Goal: Task Accomplishment & Management: Manage account settings

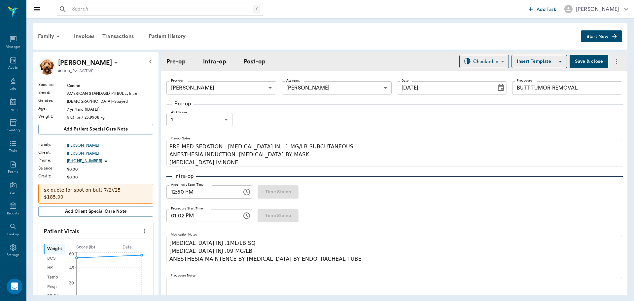
scroll to position [759, 0]
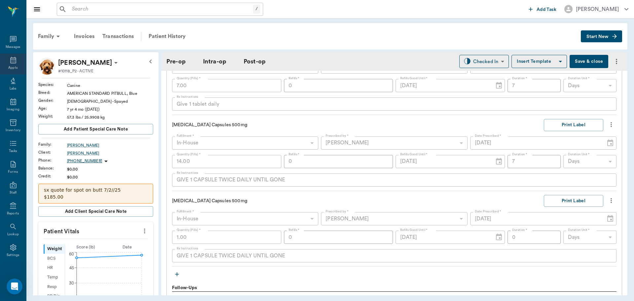
click at [6, 61] on div "Appts" at bounding box center [13, 64] width 26 height 21
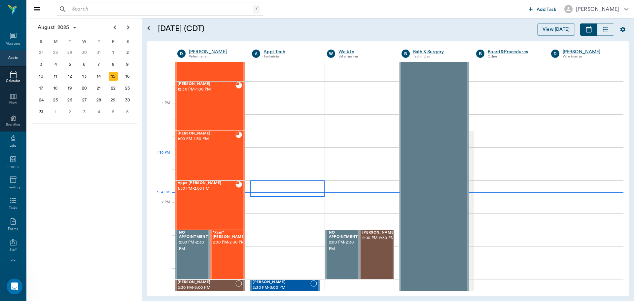
scroll to position [463, 0]
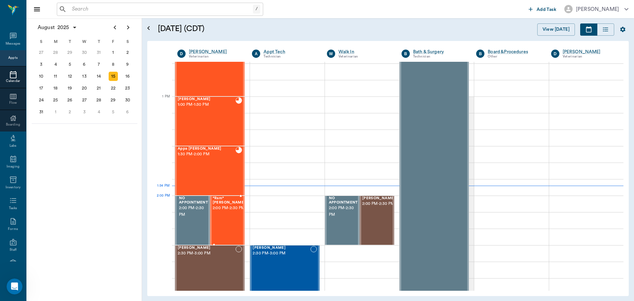
click at [229, 201] on span "*Ram* [PERSON_NAME]" at bounding box center [229, 200] width 33 height 9
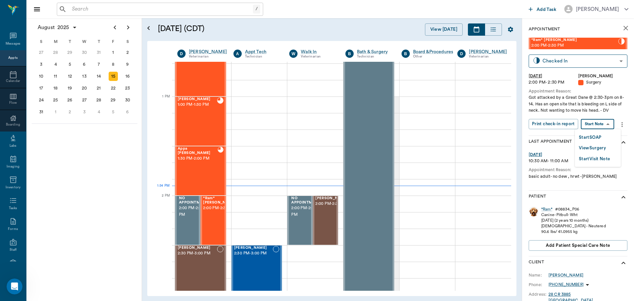
click at [606, 129] on body "/ ​ Add Task [PERSON_NAME] Nectar Messages Appts Calendar Flow Boarding Labs Im…" at bounding box center [317, 150] width 634 height 301
click at [598, 147] on button "View Surgery" at bounding box center [592, 148] width 27 height 8
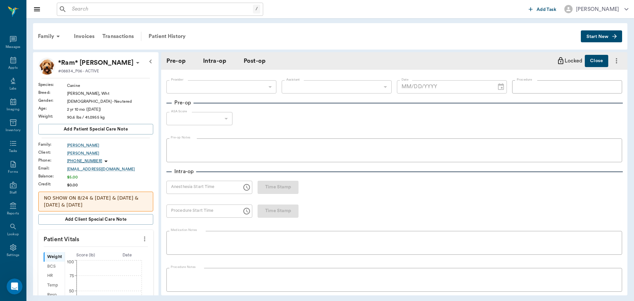
type input "63ec2f075fda476ae8351a4d"
type input "63ec2e7e52e12b0ba117b124"
type input "wound care"
type input "1"
radio input "true"
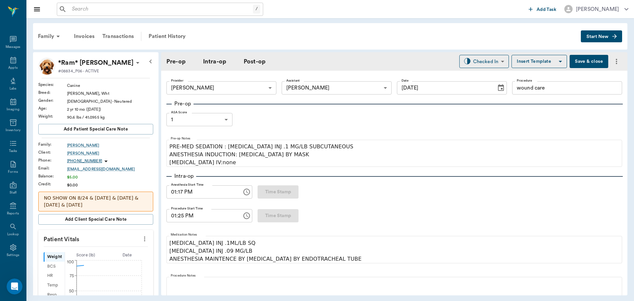
type input "[DATE]"
type input "01:17 PM"
type input "01:25 PM"
type input "01:38 PM"
type input "01:54 PM"
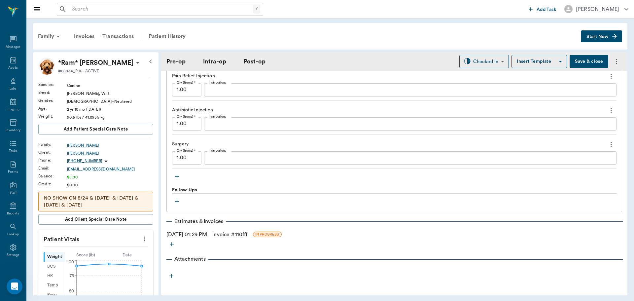
scroll to position [1001, 0]
click at [177, 177] on icon "button" at bounding box center [177, 175] width 7 height 7
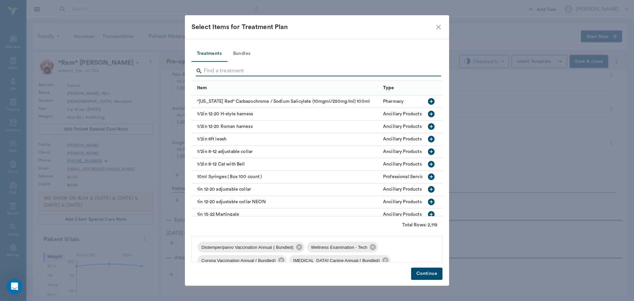
click at [275, 74] on input "Search" at bounding box center [318, 71] width 228 height 11
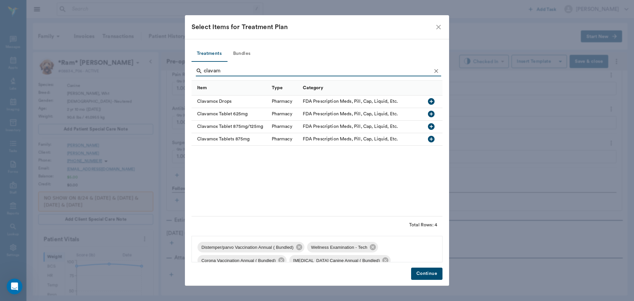
type input "clavam"
click at [431, 139] on icon "button" at bounding box center [431, 139] width 8 height 8
click at [419, 274] on button "Continue" at bounding box center [426, 274] width 31 height 12
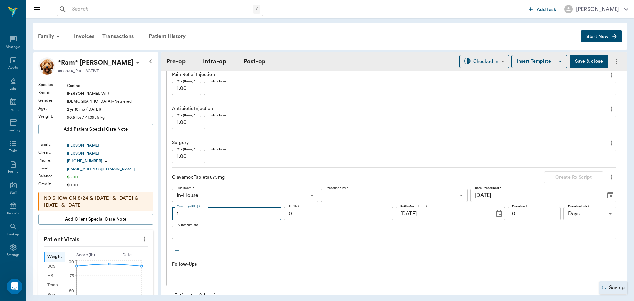
click at [224, 216] on input "1" at bounding box center [226, 213] width 109 height 13
type input "20"
click at [330, 194] on body "/ ​ Add Task [PERSON_NAME] Nectar Messages Appts Labs Imaging Inventory Tasks F…" at bounding box center [317, 150] width 634 height 301
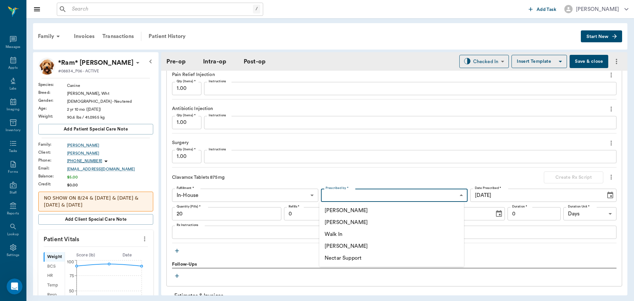
click at [347, 219] on li "[PERSON_NAME]" at bounding box center [391, 222] width 145 height 12
type input "63ec2f075fda476ae8351a4d"
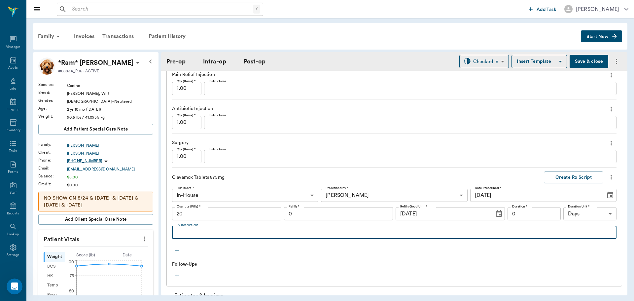
click at [266, 236] on textarea "Rx Instructions" at bounding box center [394, 233] width 435 height 8
type textarea "G"
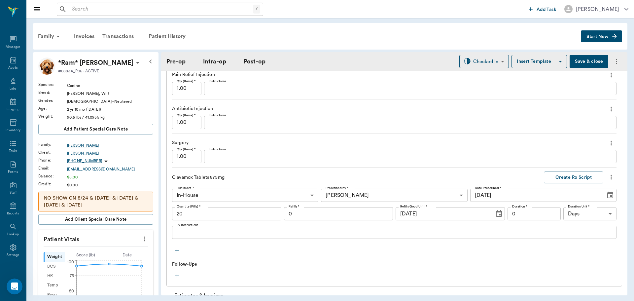
click at [608, 174] on icon "more" at bounding box center [611, 177] width 7 height 8
click at [477, 182] on div at bounding box center [317, 150] width 634 height 301
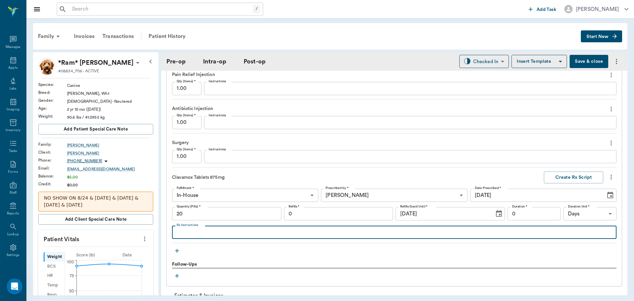
click at [209, 232] on textarea "Rx Instructions" at bounding box center [394, 233] width 435 height 8
type textarea "Give 1 tablet by mouth 2x daily."
click at [513, 209] on input "0" at bounding box center [534, 213] width 53 height 13
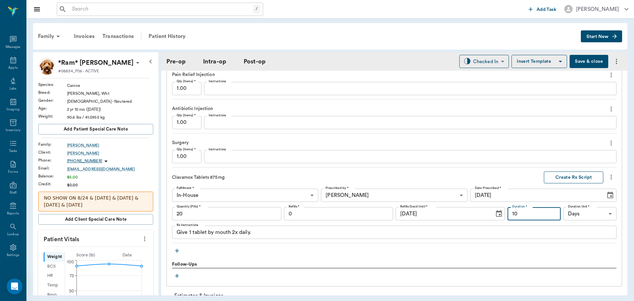
type input "10"
click at [566, 178] on button "Create Rx Script" at bounding box center [573, 177] width 59 height 12
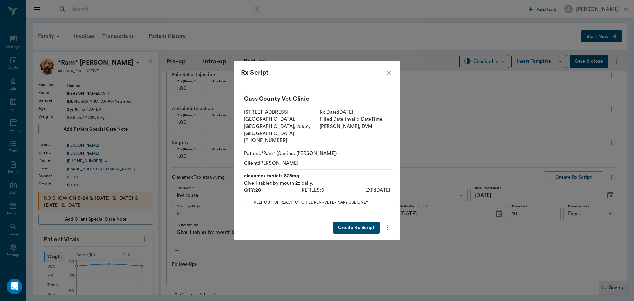
click at [363, 223] on button "Create Rx Script" at bounding box center [356, 228] width 47 height 12
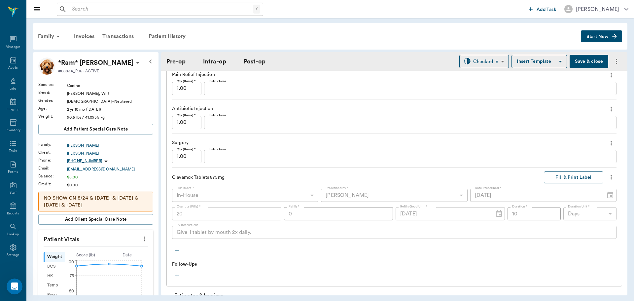
click at [578, 175] on button "Fill & Print Label" at bounding box center [573, 177] width 59 height 12
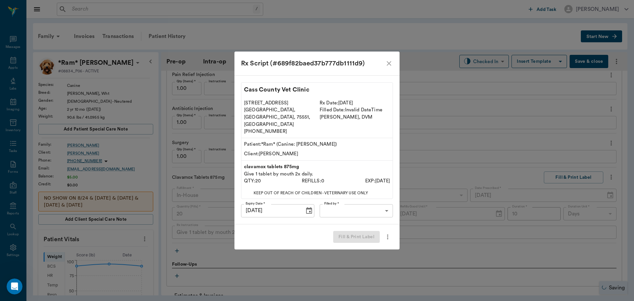
click at [338, 206] on body "/ ​ Add Task [PERSON_NAME] Nectar Messages Appts Labs Imaging Inventory Tasks F…" at bounding box center [317, 150] width 634 height 301
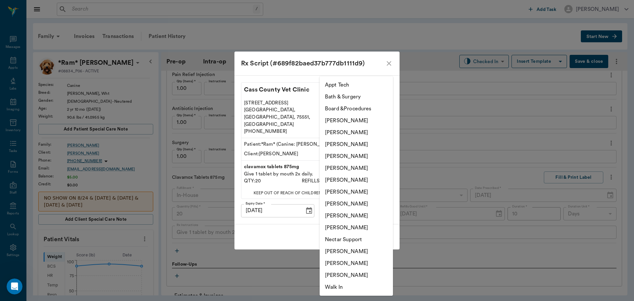
click at [348, 181] on li "[PERSON_NAME]" at bounding box center [356, 180] width 73 height 12
type input "682b670d8bdc6f7f8feef3db"
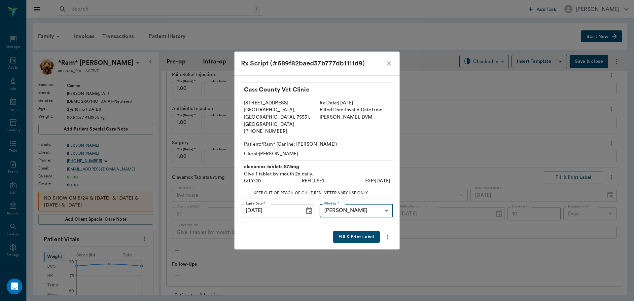
click at [360, 231] on button "Fill & Print Label" at bounding box center [356, 237] width 47 height 12
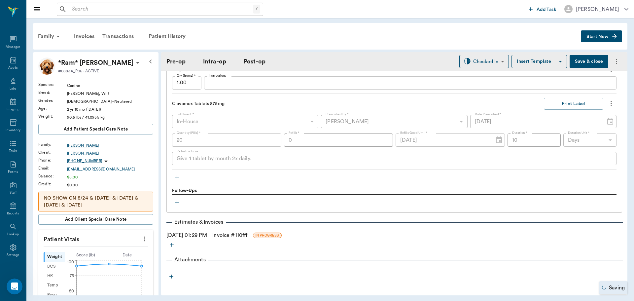
scroll to position [1077, 0]
click at [179, 177] on icon "button" at bounding box center [177, 175] width 7 height 7
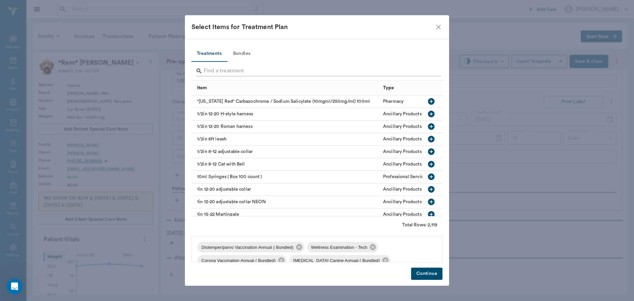
click at [235, 69] on input "Search" at bounding box center [318, 71] width 228 height 11
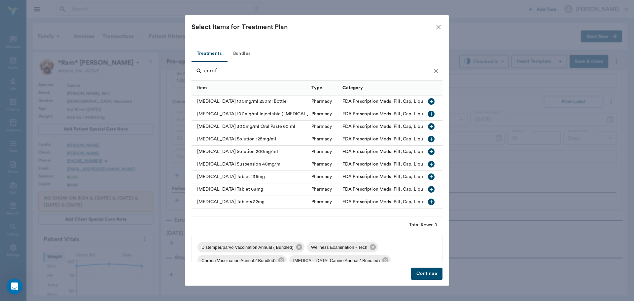
type input "enrof"
click at [434, 140] on icon "button" at bounding box center [431, 139] width 7 height 7
click at [435, 271] on button "Continue" at bounding box center [426, 274] width 31 height 12
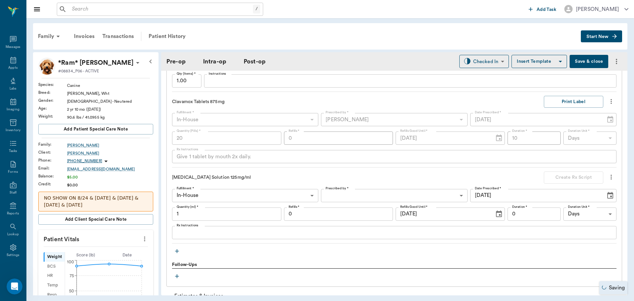
click at [232, 218] on input "1" at bounding box center [226, 213] width 109 height 13
type input "14"
click at [218, 231] on textarea "Rx Instructions" at bounding box center [394, 233] width 435 height 8
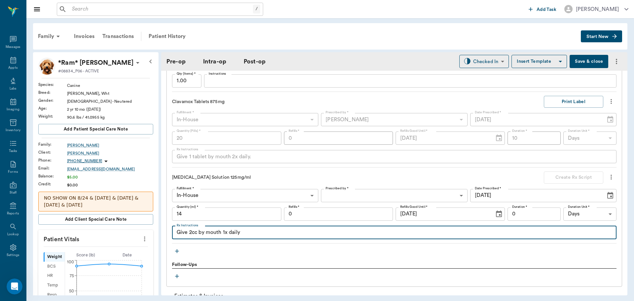
type textarea "Give 2cc by mouth 1x daily"
click at [353, 195] on body "/ ​ Add Task [PERSON_NAME] Nectar Messages Appts Labs Imaging Inventory Tasks F…" at bounding box center [317, 150] width 634 height 301
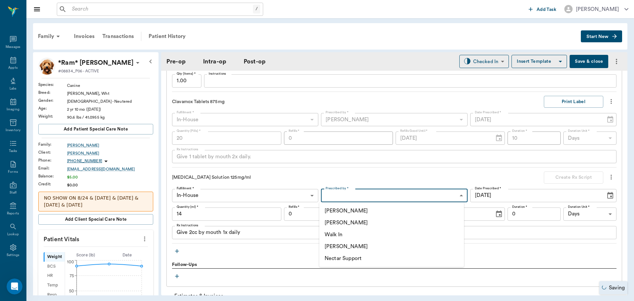
click at [357, 225] on li "[PERSON_NAME]" at bounding box center [391, 223] width 145 height 12
type input "63ec2f075fda476ae8351a4d"
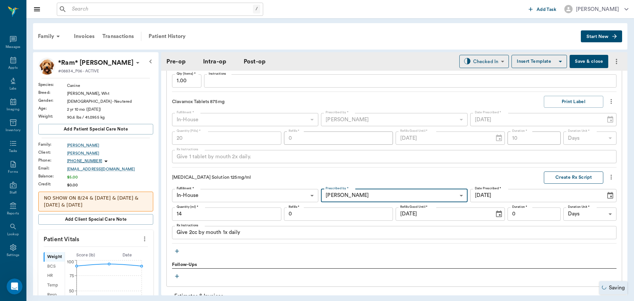
click at [575, 179] on button "Create Rx Script" at bounding box center [573, 177] width 59 height 12
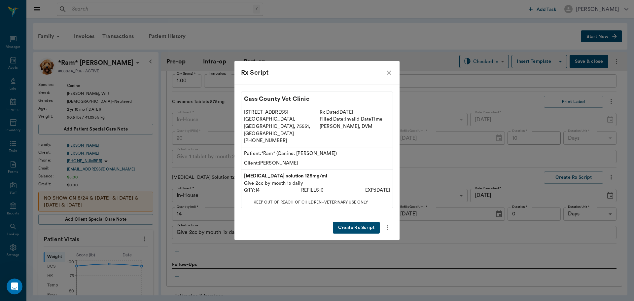
click at [351, 223] on button "Create Rx Script" at bounding box center [356, 228] width 47 height 12
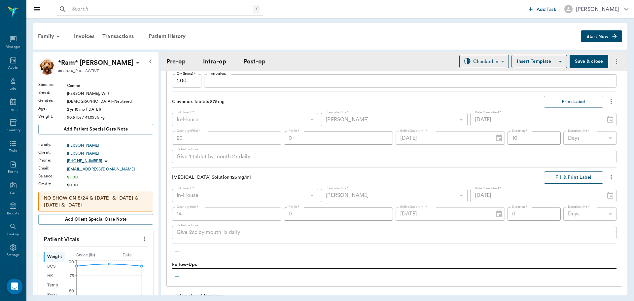
click at [567, 177] on button "Fill & Print Label" at bounding box center [573, 177] width 59 height 12
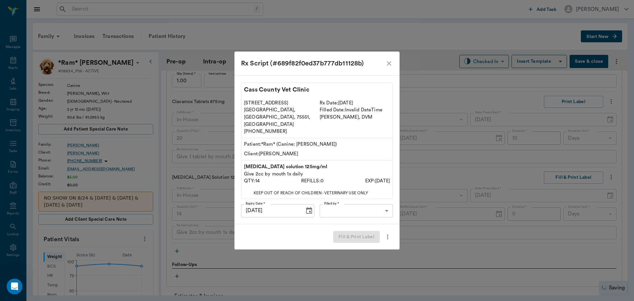
click at [351, 206] on body "/ ​ Add Task [PERSON_NAME] Nectar Messages Appts Labs Imaging Inventory Tasks F…" at bounding box center [317, 150] width 634 height 301
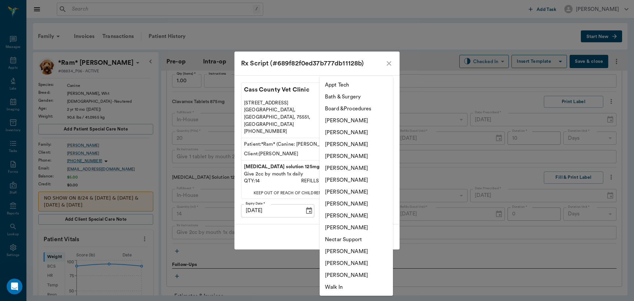
click at [355, 184] on li "[PERSON_NAME]" at bounding box center [356, 180] width 73 height 12
type input "682b670d8bdc6f7f8feef3db"
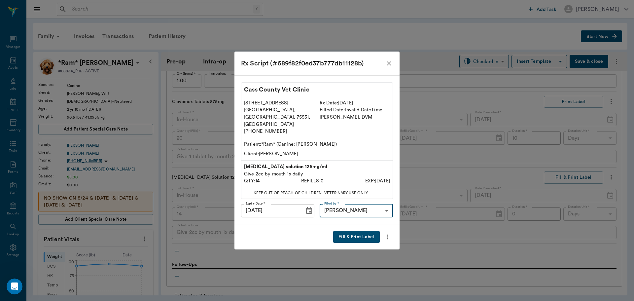
click at [358, 231] on button "Fill & Print Label" at bounding box center [356, 237] width 47 height 12
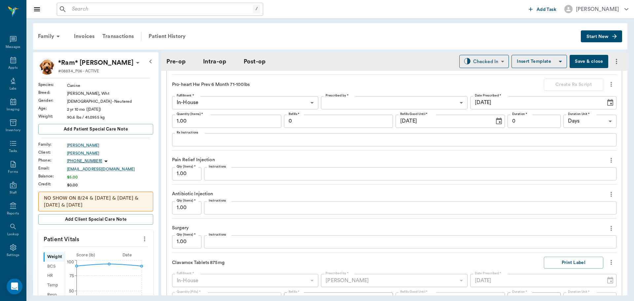
scroll to position [879, 0]
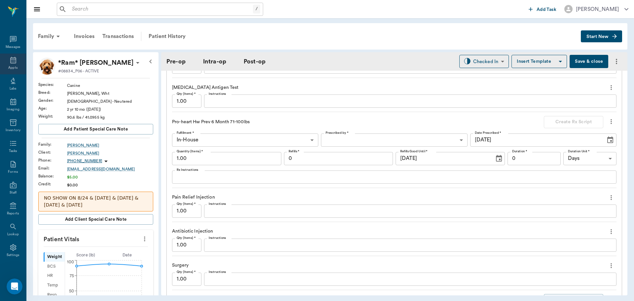
click at [13, 70] on div "Appts" at bounding box center [12, 67] width 9 height 5
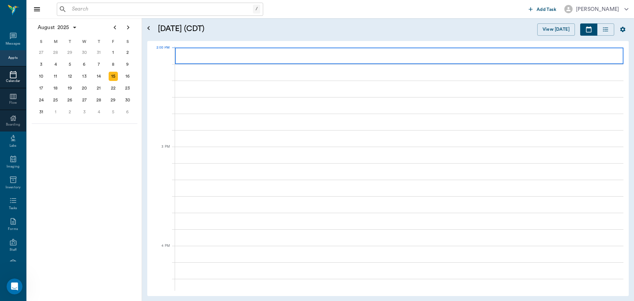
scroll to position [596, 0]
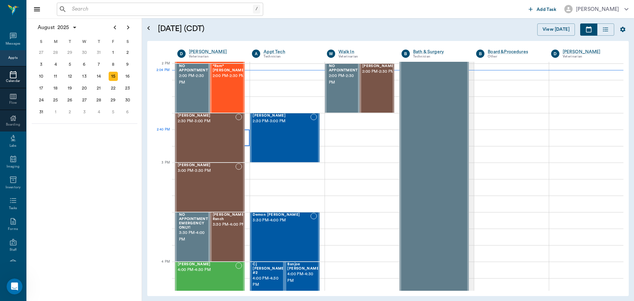
click at [240, 141] on div at bounding box center [238, 138] width 7 height 48
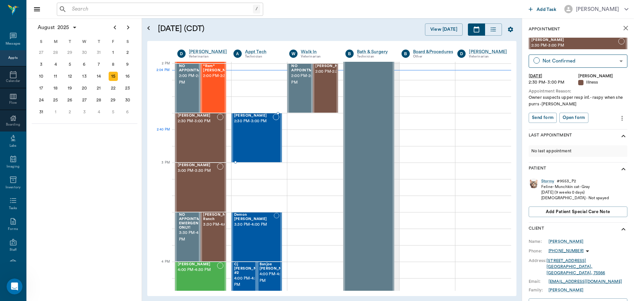
click at [262, 133] on div "Bella Spay 2:30 PM - 3:00 PM" at bounding box center [253, 138] width 39 height 48
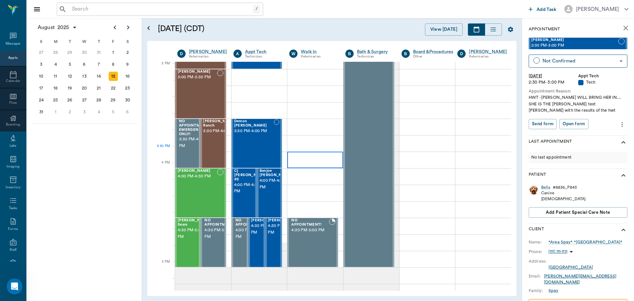
scroll to position [695, 0]
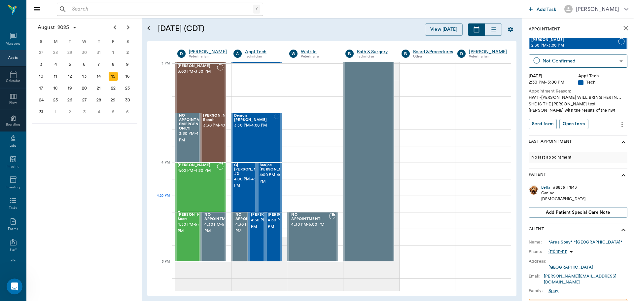
click at [206, 198] on div "[PERSON_NAME] 4:00 PM - 4:30 PM" at bounding box center [197, 187] width 39 height 48
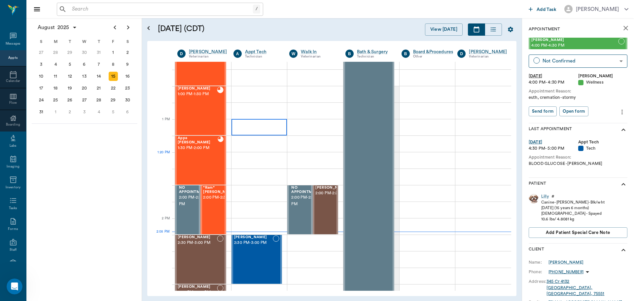
scroll to position [529, 0]
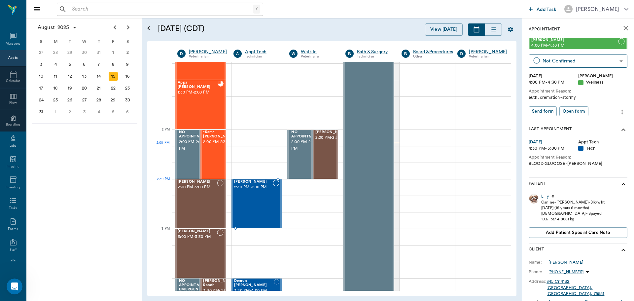
click at [258, 190] on span "2:30 PM - 3:00 PM" at bounding box center [253, 187] width 39 height 7
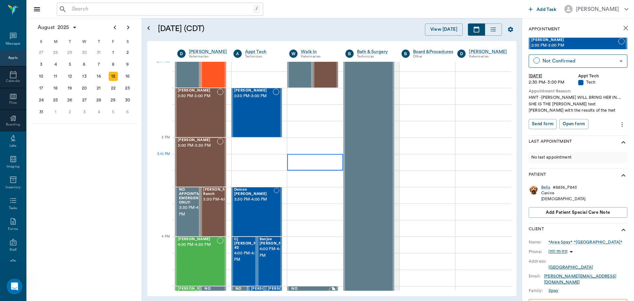
scroll to position [629, 0]
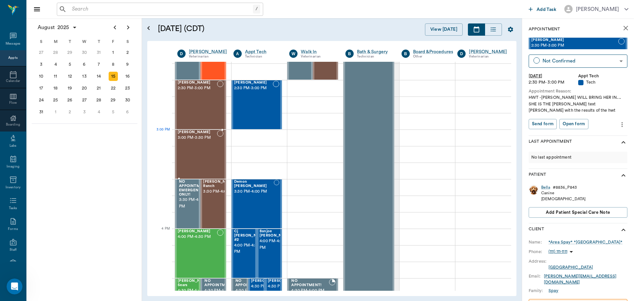
click at [194, 141] on div "[PERSON_NAME] 3:00 PM - 3:30 PM" at bounding box center [197, 154] width 39 height 48
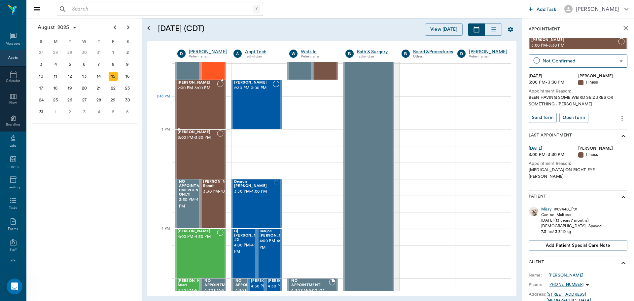
click at [192, 104] on div "[PERSON_NAME] 2:30 PM - 3:00 PM" at bounding box center [197, 105] width 39 height 48
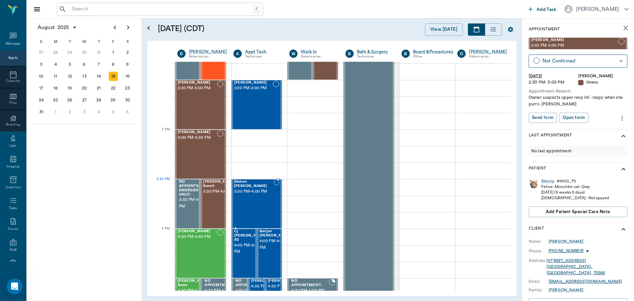
click at [249, 195] on div "Demon [PERSON_NAME] 3:30 PM - 4:00 PM" at bounding box center [254, 204] width 40 height 48
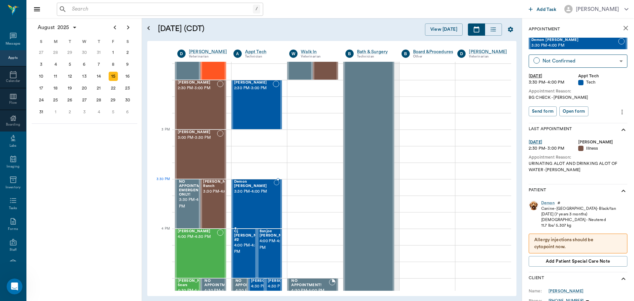
scroll to position [662, 0]
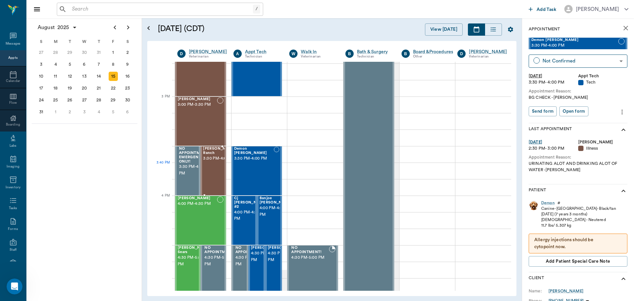
click at [209, 162] on span "3:30 PM - 4:00 PM" at bounding box center [220, 158] width 34 height 7
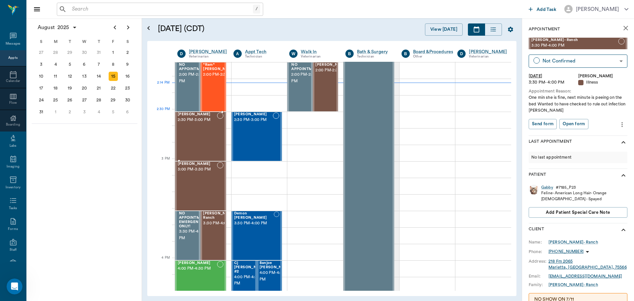
scroll to position [596, 0]
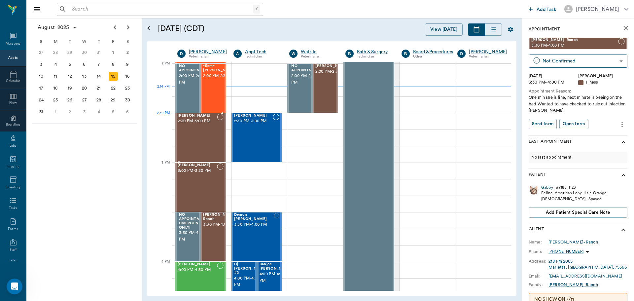
click at [210, 122] on span "2:30 PM - 3:00 PM" at bounding box center [197, 121] width 39 height 7
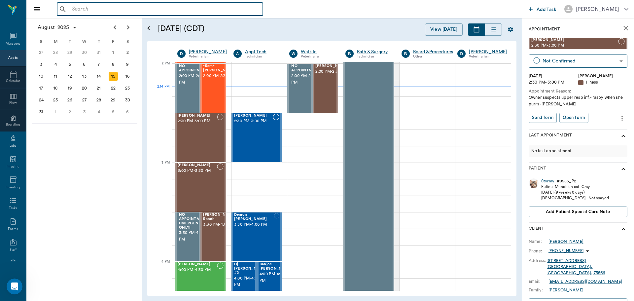
click at [221, 11] on input "text" at bounding box center [164, 9] width 191 height 9
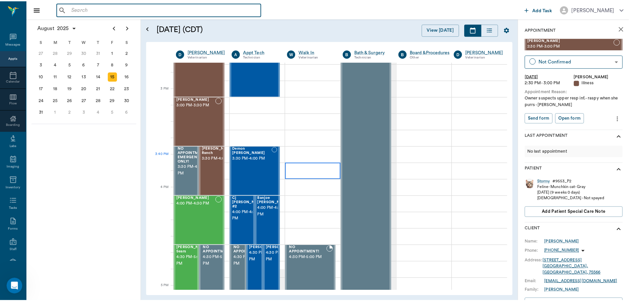
scroll to position [695, 0]
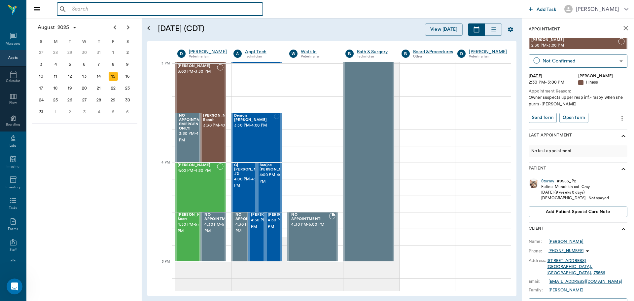
click at [174, 10] on input "text" at bounding box center [164, 9] width 191 height 9
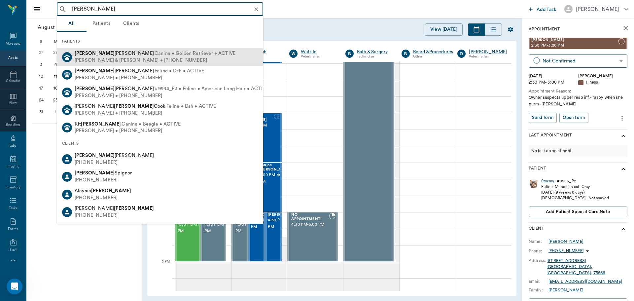
click at [155, 53] on span "Canine • Golden Retriever • ACTIVE" at bounding box center [195, 53] width 81 height 7
type input "[PERSON_NAME]"
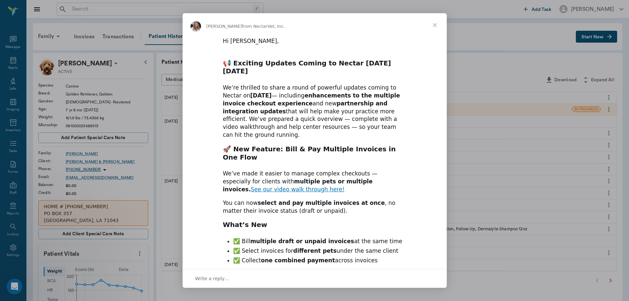
click at [435, 25] on span "Close" at bounding box center [435, 25] width 24 height 24
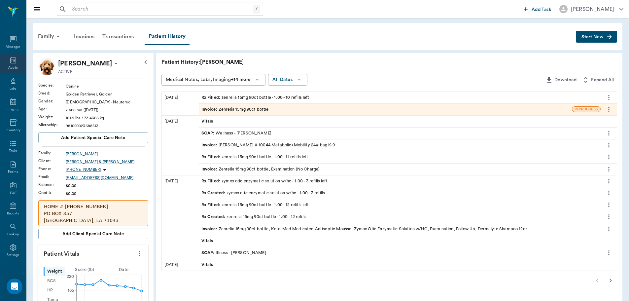
click at [16, 71] on div "Appts" at bounding box center [13, 64] width 26 height 21
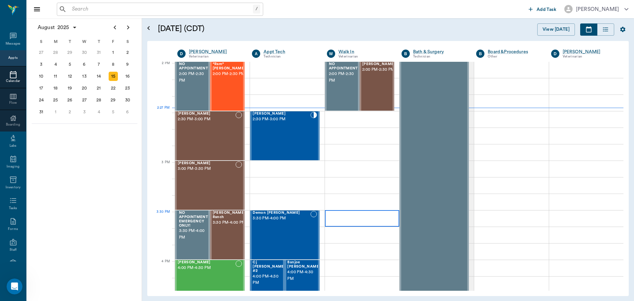
scroll to position [596, 0]
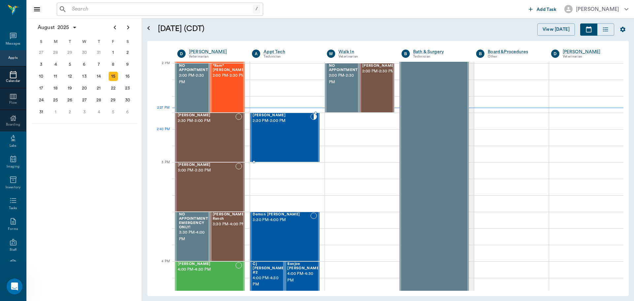
click at [281, 140] on div "Bella Spay 2:30 PM - 3:00 PM" at bounding box center [281, 137] width 57 height 48
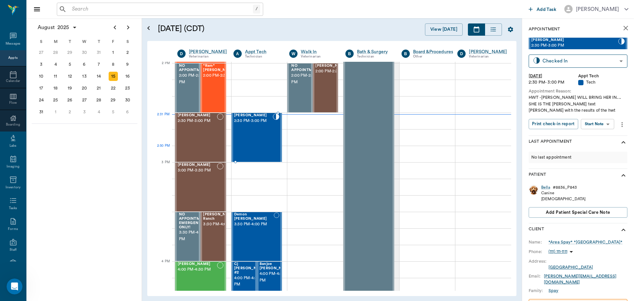
click at [243, 143] on div "Bella Spay 2:30 PM - 3:00 PM" at bounding box center [253, 137] width 39 height 48
click at [602, 128] on body "/ ​ Add Task [PERSON_NAME] Nectar Messages Appts Calendar Flow Boarding Labs Im…" at bounding box center [317, 150] width 634 height 301
click at [599, 134] on button "Start SOAP" at bounding box center [590, 138] width 22 height 8
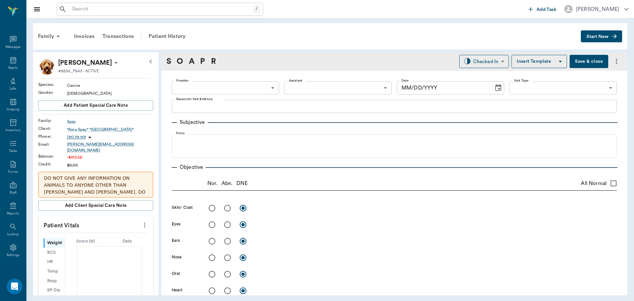
type input "63ec2f075fda476ae8351a4c"
type input "65d2be4f46e3a538d89b8c1a"
type textarea "HWT -[PERSON_NAME] WILL BRING HER IN... SHE IS THE [PERSON_NAME] text [PERSON_N…"
type input "[DATE]"
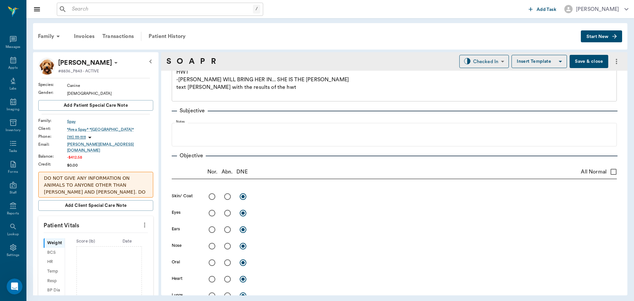
scroll to position [66, 0]
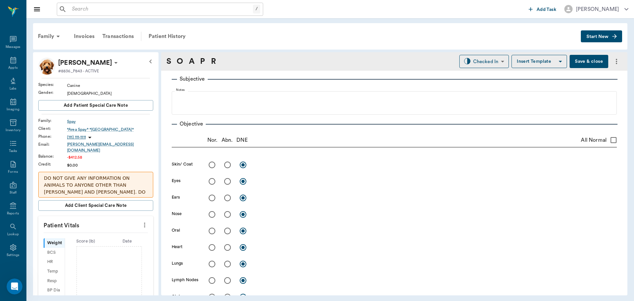
click at [141, 223] on icon "more" at bounding box center [144, 225] width 7 height 8
click at [128, 229] on span "Enter Vitals" at bounding box center [111, 232] width 55 height 7
click at [109, 238] on input "text" at bounding box center [95, 244] width 57 height 13
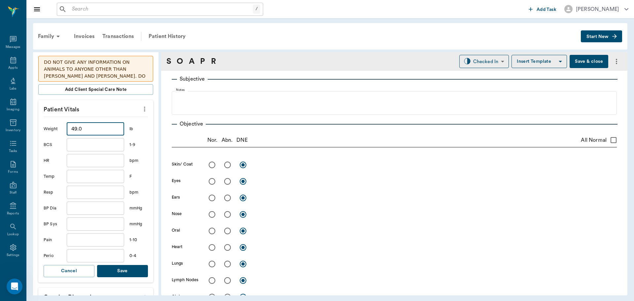
scroll to position [132, 0]
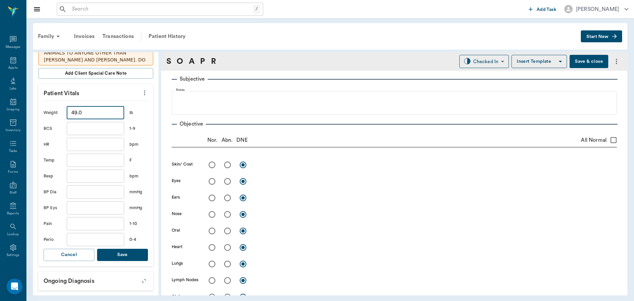
type input "49"
click at [125, 254] on button "Save" at bounding box center [122, 255] width 51 height 12
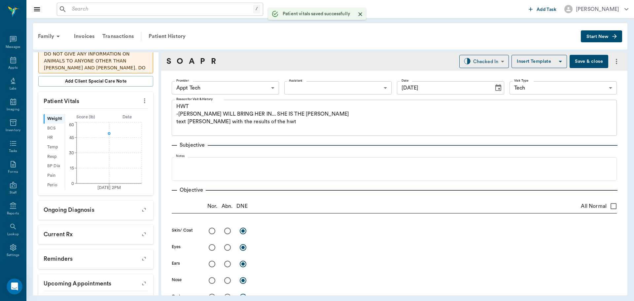
scroll to position [140, 0]
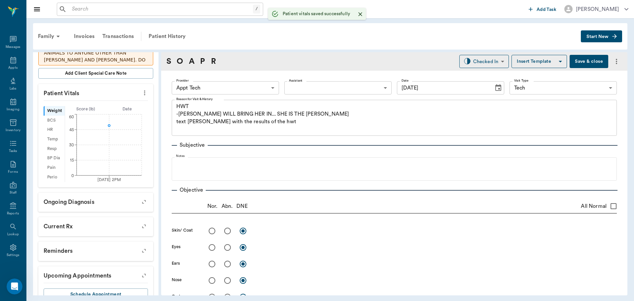
click at [233, 84] on body "/ ​ Add Task [PERSON_NAME] Nectar Messages Appts Labs Imaging Inventory Tasks F…" at bounding box center [317, 150] width 634 height 301
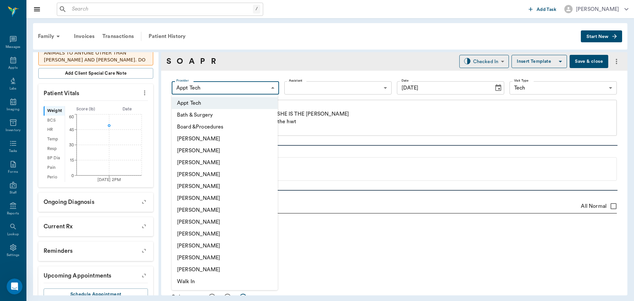
click at [221, 198] on li "[PERSON_NAME]" at bounding box center [225, 198] width 106 height 12
type input "682b670d8bdc6f7f8feef3db"
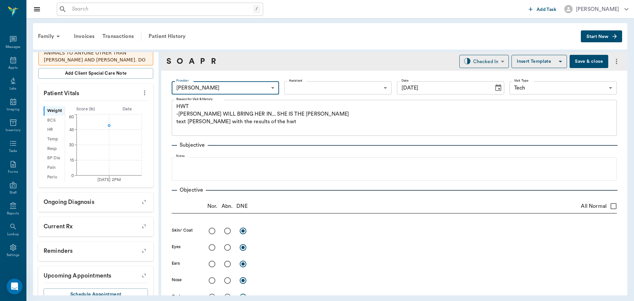
click at [304, 90] on body "/ ​ Add Task [PERSON_NAME] Nectar Messages Appts Labs Imaging Inventory Tasks F…" at bounding box center [317, 150] width 634 height 301
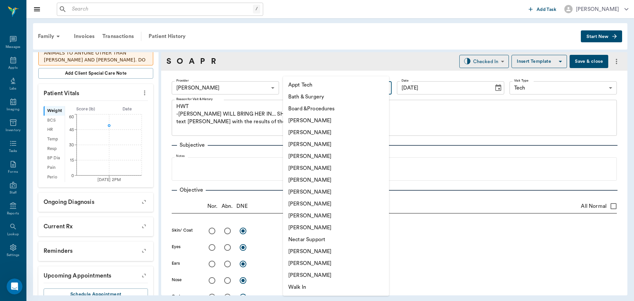
click at [304, 89] on li "Appt Tech" at bounding box center [336, 85] width 106 height 12
type input "63ec2f075fda476ae8351a4c"
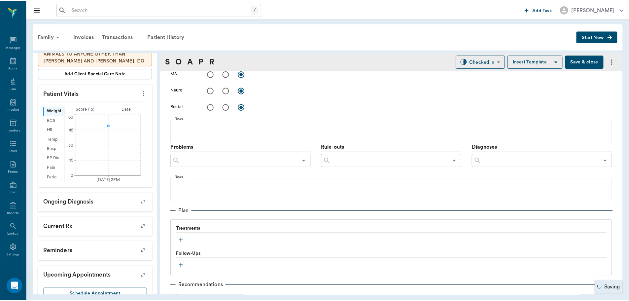
scroll to position [363, 0]
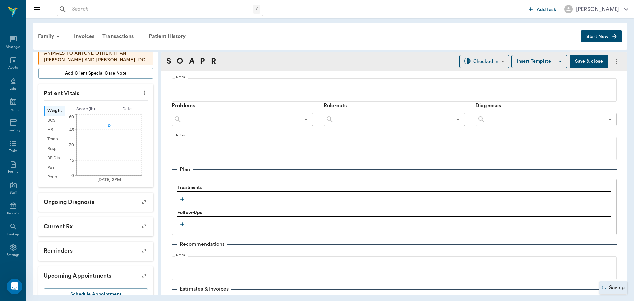
click at [181, 199] on icon "button" at bounding box center [182, 199] width 7 height 7
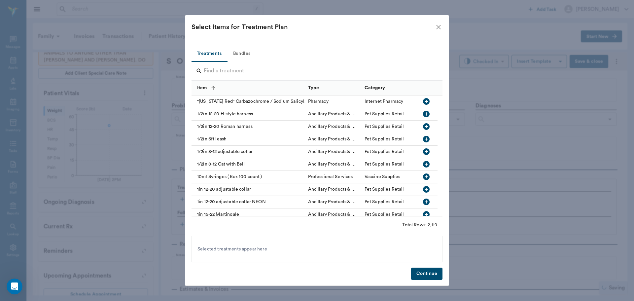
click at [250, 70] on input "Search" at bounding box center [318, 71] width 228 height 11
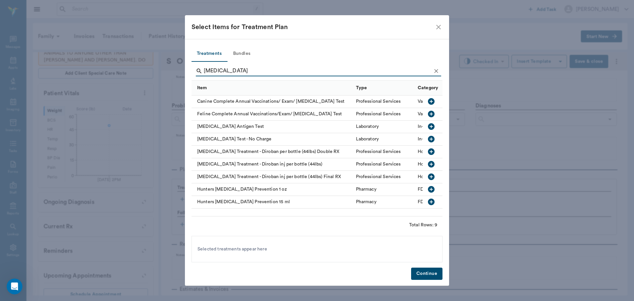
type input "[MEDICAL_DATA]"
click at [430, 125] on icon "button" at bounding box center [431, 126] width 7 height 7
click at [436, 273] on button "Continue" at bounding box center [426, 274] width 31 height 12
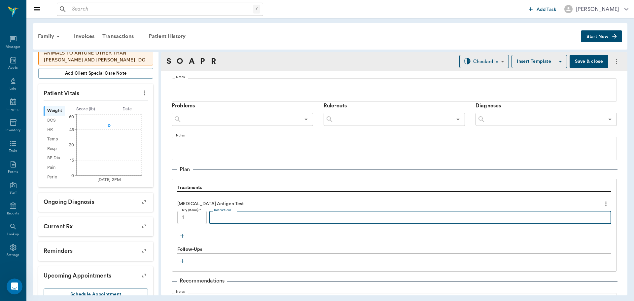
click at [266, 218] on textarea "Instructions" at bounding box center [410, 218] width 393 height 8
type textarea "Positive with ++ microflaria."
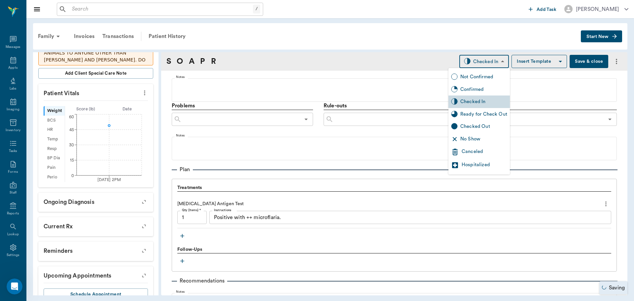
click at [472, 64] on body "/ ​ Add Task [PERSON_NAME] Nectar Messages Appts Labs Imaging Inventory Tasks F…" at bounding box center [317, 150] width 634 height 301
click at [488, 117] on div "Ready for Check Out" at bounding box center [483, 114] width 47 height 7
type input "READY_TO_CHECKOUT"
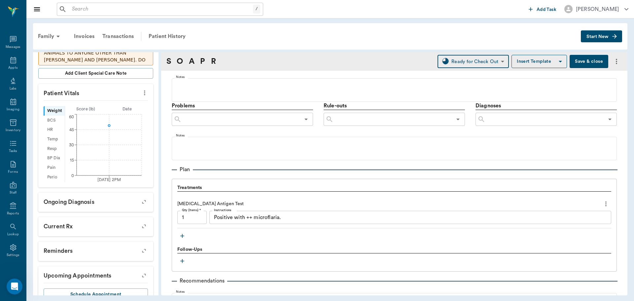
click at [584, 60] on button "Save & close" at bounding box center [589, 61] width 39 height 13
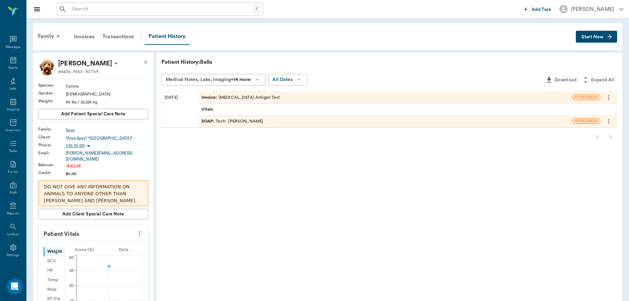
click at [599, 37] on span "Start New" at bounding box center [593, 37] width 22 height 0
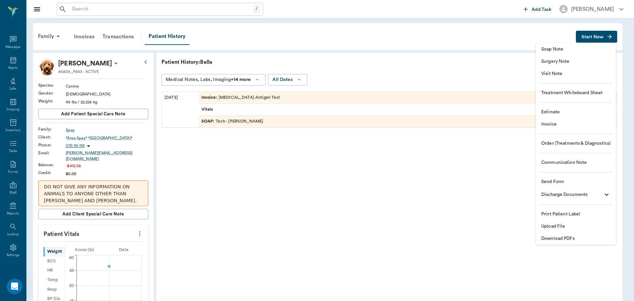
click at [556, 113] on span "Estimate" at bounding box center [575, 112] width 69 height 7
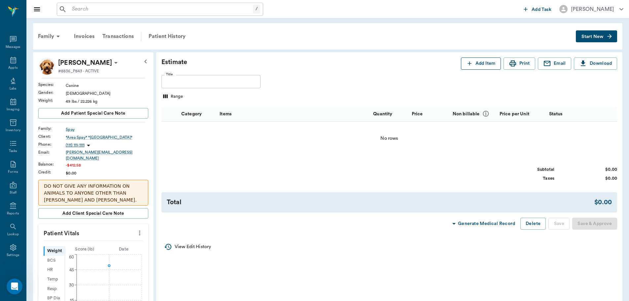
click at [490, 62] on button "Add Item" at bounding box center [481, 63] width 40 height 12
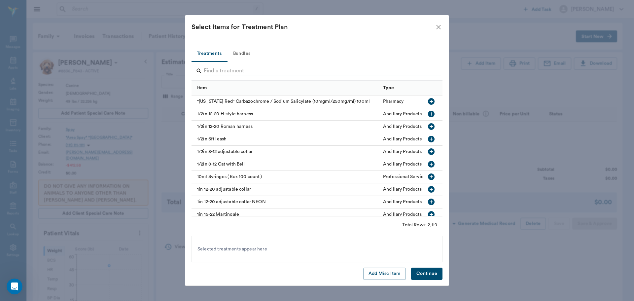
click at [230, 71] on input "Search" at bounding box center [318, 71] width 228 height 11
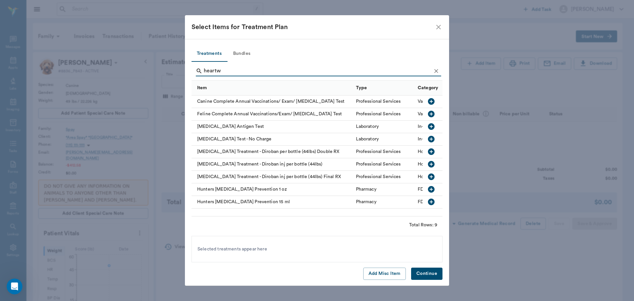
type input "heartw"
click at [431, 164] on icon "button" at bounding box center [431, 164] width 8 height 8
click at [431, 273] on button "Continue" at bounding box center [426, 274] width 31 height 12
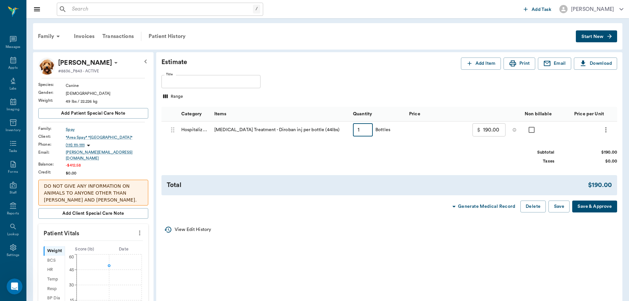
click at [368, 130] on input "1" at bounding box center [363, 129] width 20 height 13
type input "1.1"
type input "201.50"
type input "1.1"
click at [478, 66] on button "Add Item" at bounding box center [481, 63] width 40 height 12
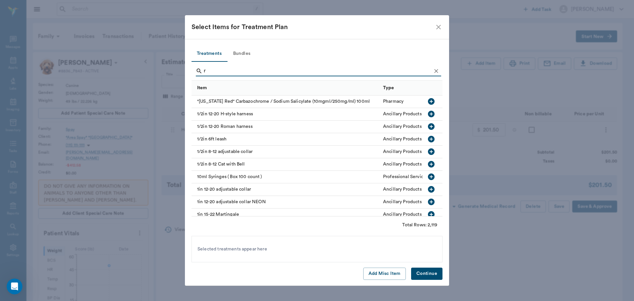
click at [249, 74] on input "r" at bounding box center [318, 71] width 228 height 11
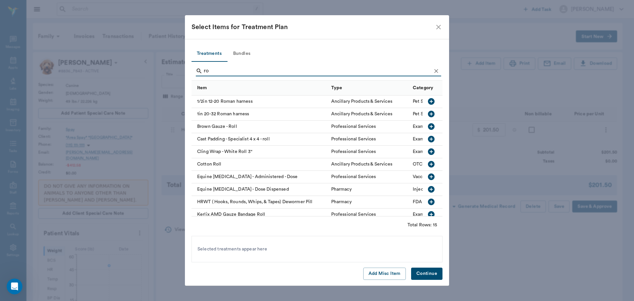
type input "r"
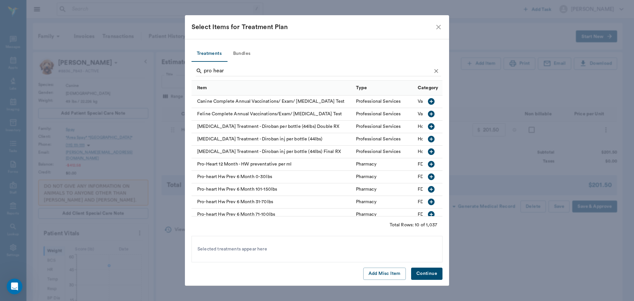
click at [428, 202] on icon "button" at bounding box center [431, 202] width 7 height 7
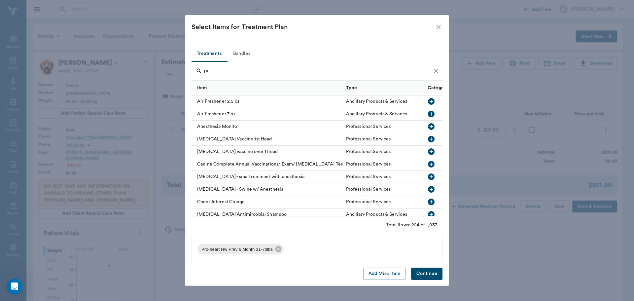
type input "p"
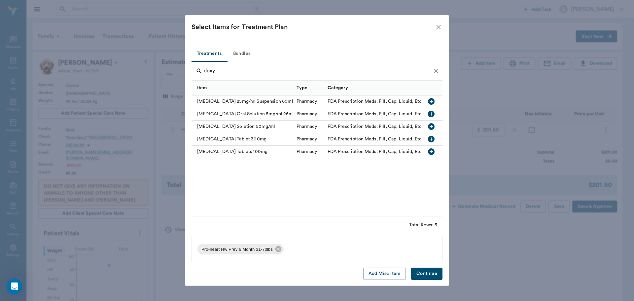
type input "doxy"
click at [433, 139] on icon "button" at bounding box center [431, 139] width 7 height 7
click at [433, 271] on button "Continue" at bounding box center [426, 274] width 31 height 12
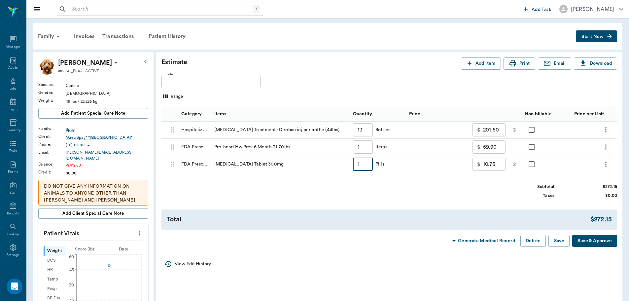
drag, startPoint x: 371, startPoint y: 166, endPoint x: 367, endPoint y: 166, distance: 3.7
click at [370, 166] on input "1" at bounding box center [363, 164] width 20 height 13
type input "2"
type input "12.50"
type input "20"
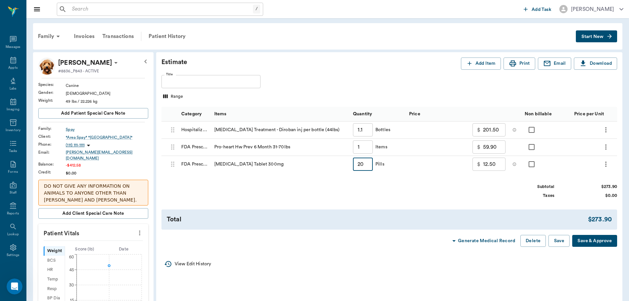
type input "44.00"
type input "20"
drag, startPoint x: 10, startPoint y: 66, endPoint x: 337, endPoint y: 31, distance: 329.5
click at [10, 66] on div "Appts" at bounding box center [12, 67] width 9 height 5
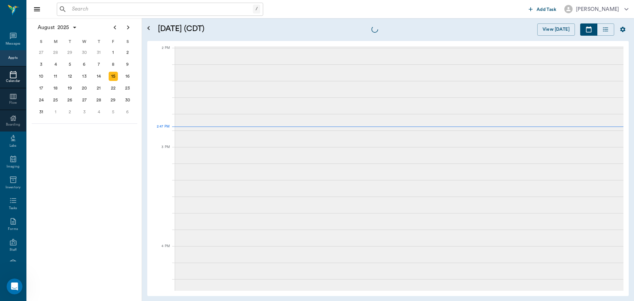
scroll to position [595, 0]
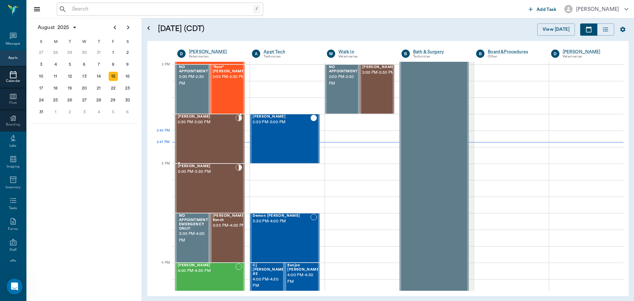
click at [228, 133] on div "[PERSON_NAME] 2:30 PM - 3:00 PM" at bounding box center [207, 139] width 58 height 48
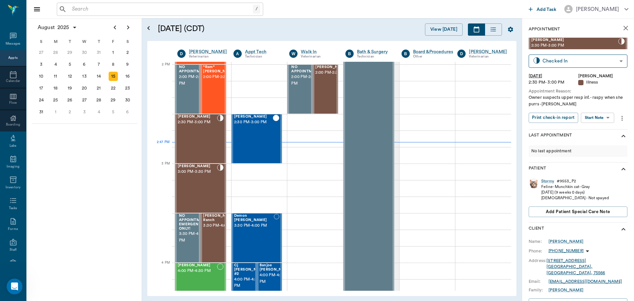
click at [607, 118] on body "/ ​ Add Task [PERSON_NAME] Nectar Messages Appts Calendar Flow Boarding Labs Im…" at bounding box center [317, 150] width 634 height 301
click at [608, 130] on li "Start SOAP" at bounding box center [598, 131] width 46 height 11
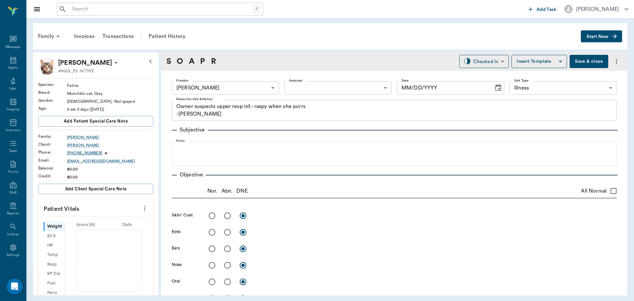
type input "63ec2f075fda476ae8351a4d"
type input "65d2be4f46e3a538d89b8c15"
type textarea "Owner suspects upper resp inf.- raspy when she purrs -[PERSON_NAME]"
type input "[DATE]"
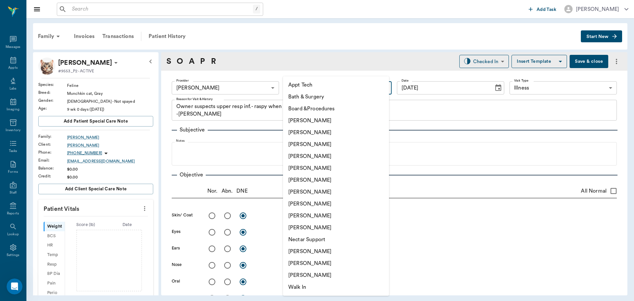
click at [364, 91] on body "/ ​ Add Task [PERSON_NAME] Nectar Messages Appts Labs Imaging Inventory Tasks F…" at bounding box center [317, 150] width 634 height 301
click at [333, 131] on li "[PERSON_NAME]" at bounding box center [336, 133] width 106 height 12
type input "642ef10e332a41444de2bad1"
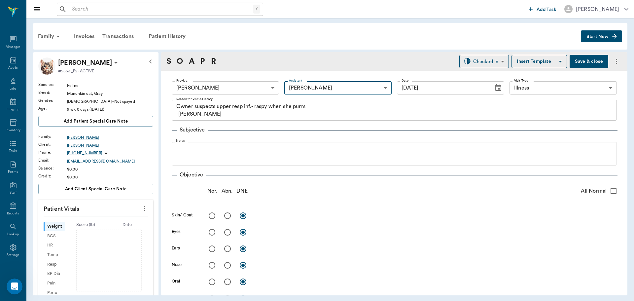
click at [143, 208] on icon "more" at bounding box center [144, 208] width 7 height 8
click at [132, 217] on span "Enter Vitals" at bounding box center [111, 219] width 55 height 7
click at [96, 222] on input "text" at bounding box center [95, 228] width 57 height 13
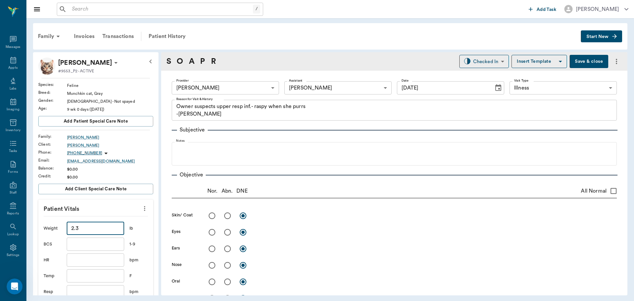
type input "2.3"
click at [86, 274] on input "text" at bounding box center [95, 275] width 57 height 13
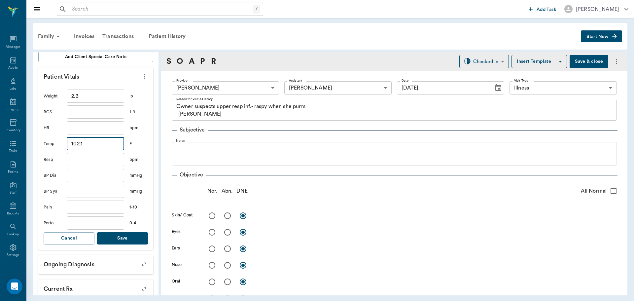
type input "102.1"
click at [132, 235] on button "Save" at bounding box center [122, 238] width 51 height 12
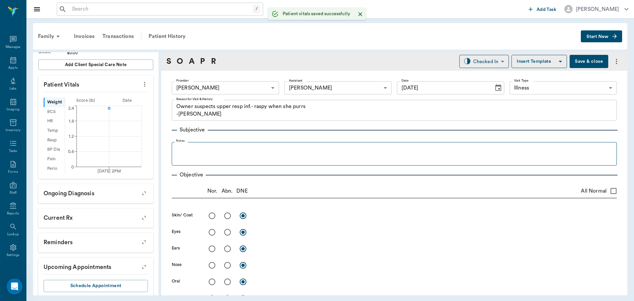
scroll to position [140, 0]
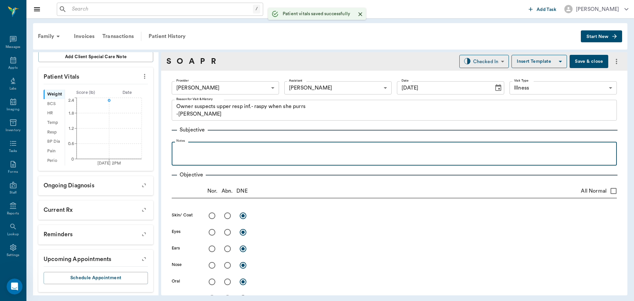
click at [190, 149] on p at bounding box center [394, 149] width 439 height 8
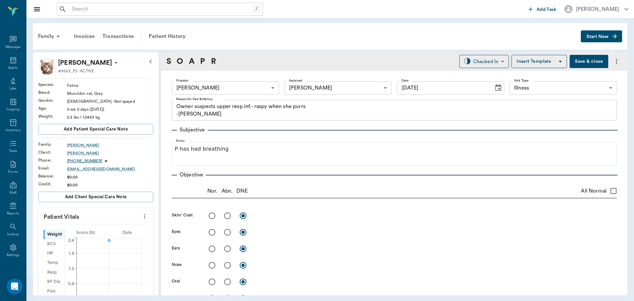
scroll to position [140, 0]
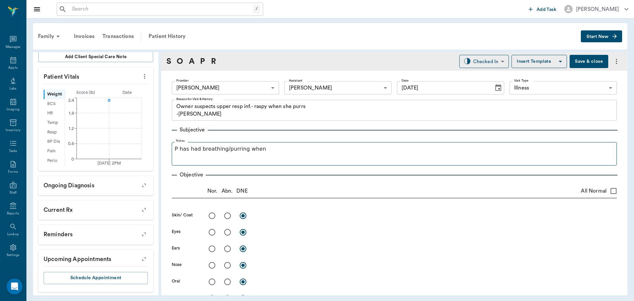
click at [218, 149] on p "P has had breathing/purring when" at bounding box center [394, 149] width 439 height 8
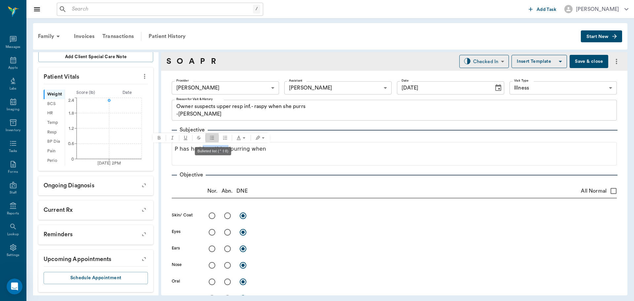
click at [210, 138] on icon "Bulleted list" at bounding box center [212, 138] width 4 height 4
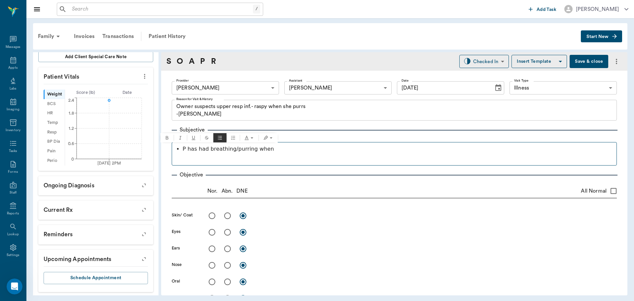
click at [278, 154] on p at bounding box center [394, 157] width 439 height 8
click at [275, 147] on p "P has had breathing/purring when" at bounding box center [398, 149] width 431 height 8
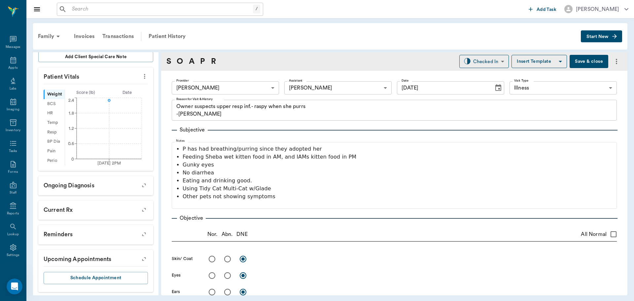
click at [584, 60] on button "Save & close" at bounding box center [589, 61] width 39 height 13
